Goal: Information Seeking & Learning: Learn about a topic

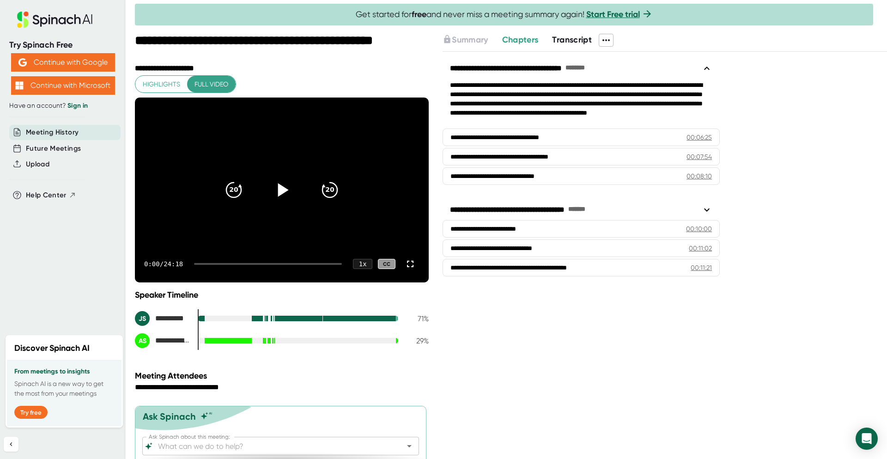
click at [275, 196] on icon at bounding box center [281, 189] width 23 height 23
click at [318, 263] on div at bounding box center [268, 264] width 148 height 2
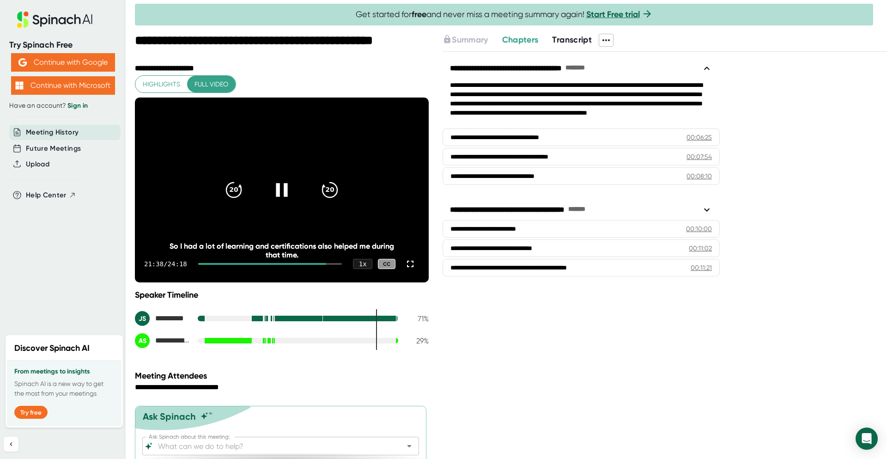
click at [323, 264] on div at bounding box center [270, 264] width 144 height 2
click at [328, 263] on div at bounding box center [270, 264] width 144 height 2
click at [324, 263] on div at bounding box center [266, 264] width 136 height 2
click at [405, 263] on icon at bounding box center [410, 263] width 11 height 11
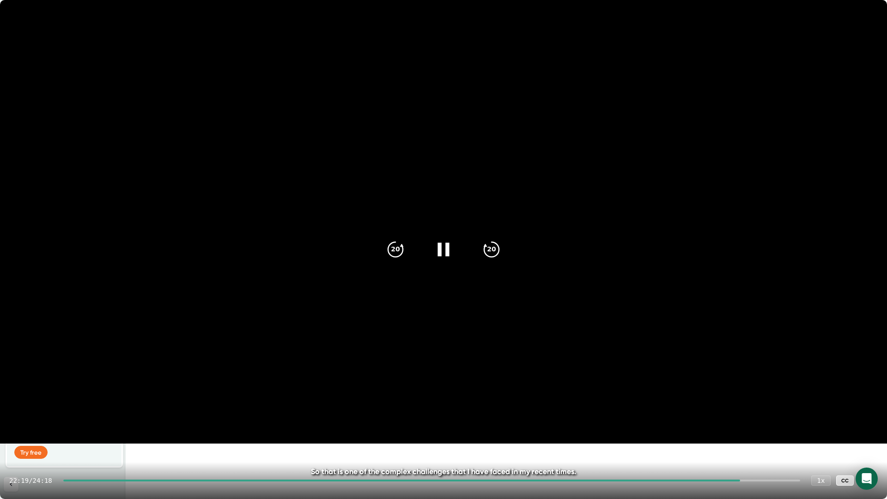
click at [743, 458] on div at bounding box center [431, 481] width 737 height 2
click at [748, 458] on div at bounding box center [431, 481] width 737 height 2
click at [751, 458] on div at bounding box center [431, 481] width 737 height 2
click at [753, 458] on div at bounding box center [431, 481] width 737 height 2
click at [755, 458] on div at bounding box center [431, 481] width 737 height 2
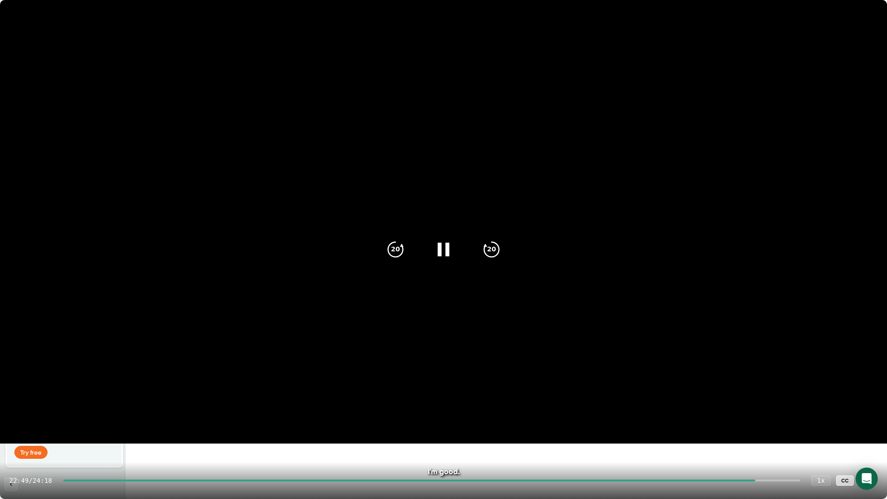
click at [757, 458] on div at bounding box center [431, 481] width 737 height 2
click at [762, 458] on div at bounding box center [431, 481] width 737 height 2
click at [397, 255] on icon "20" at bounding box center [395, 249] width 23 height 23
click at [446, 250] on icon at bounding box center [443, 249] width 12 height 13
click at [446, 250] on icon at bounding box center [445, 249] width 11 height 13
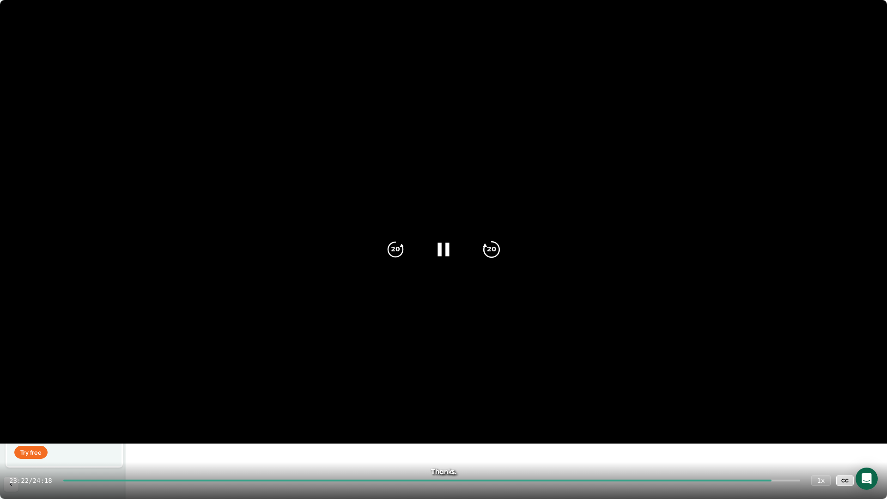
click at [492, 250] on icon "20" at bounding box center [491, 249] width 23 height 23
click at [399, 257] on icon "20" at bounding box center [395, 249] width 23 height 23
click at [440, 255] on icon at bounding box center [443, 249] width 23 height 23
click at [440, 244] on icon at bounding box center [443, 249] width 12 height 13
